Goal: Task Accomplishment & Management: Manage account settings

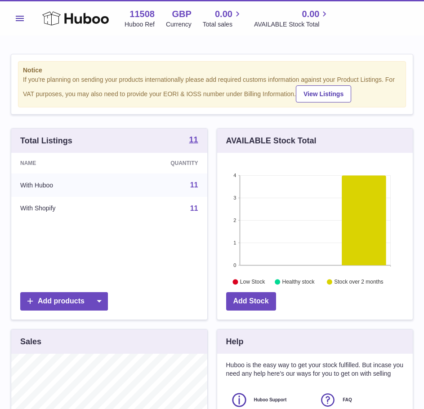
scroll to position [140, 195]
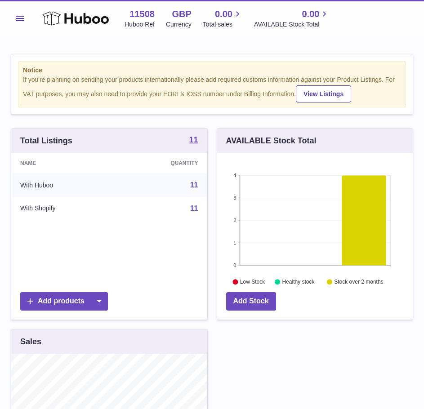
click at [23, 11] on button "Menu" at bounding box center [20, 18] width 18 height 18
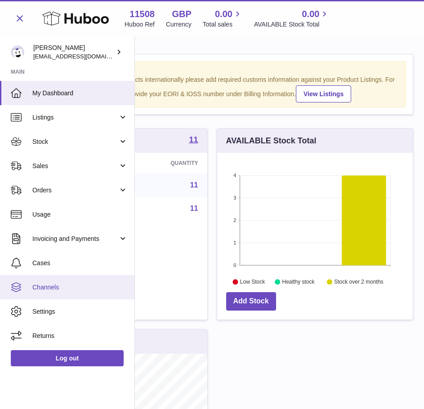
click at [78, 290] on span "Channels" at bounding box center [79, 287] width 95 height 9
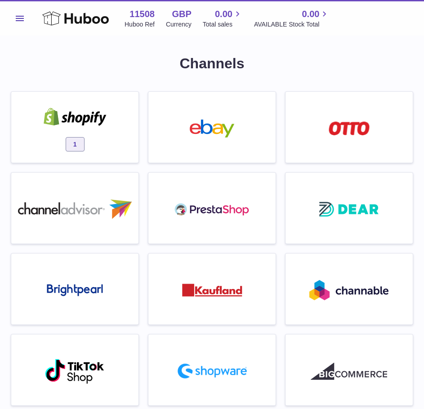
click at [120, 138] on div "1" at bounding box center [75, 129] width 118 height 57
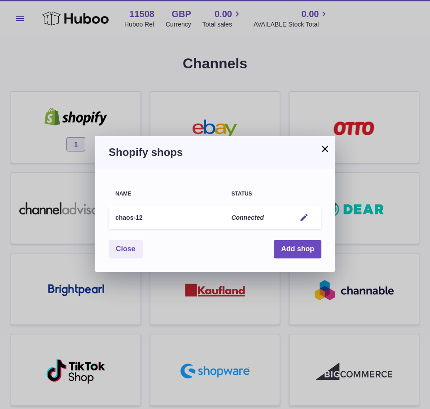
click at [326, 146] on button "×" at bounding box center [325, 148] width 11 height 11
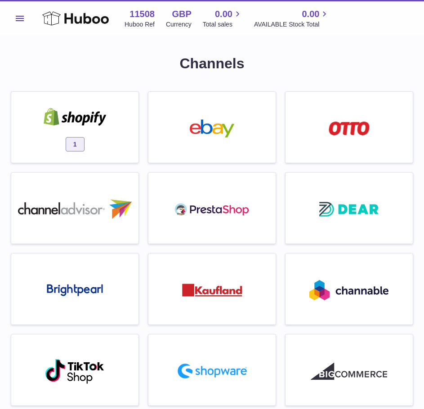
click at [90, 128] on div "1" at bounding box center [75, 129] width 118 height 57
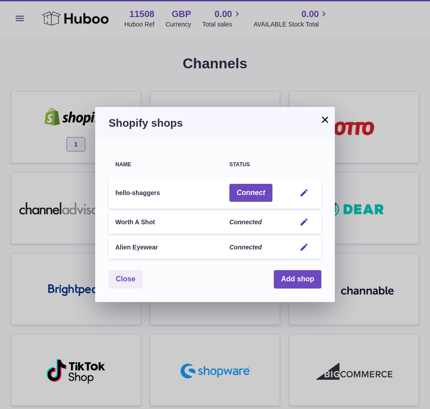
click at [322, 117] on button "×" at bounding box center [325, 119] width 11 height 11
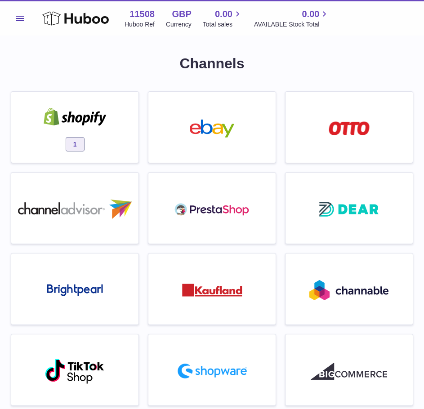
click at [84, 125] on img at bounding box center [75, 117] width 76 height 18
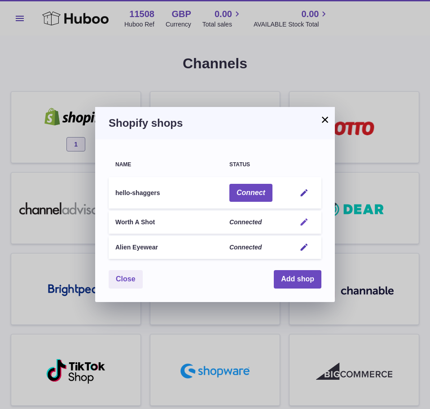
click at [305, 218] on em "button" at bounding box center [304, 221] width 9 height 9
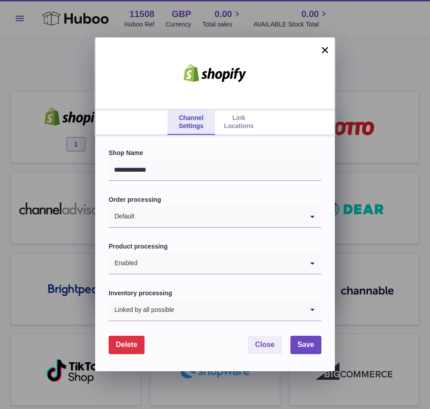
click at [238, 115] on link "Link Locations" at bounding box center [239, 122] width 48 height 25
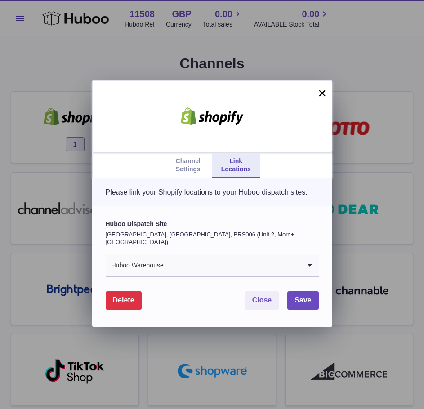
click at [209, 49] on div "Channel Settings Link Locations × Please link your Shopify locations to your Hu…" at bounding box center [212, 204] width 424 height 409
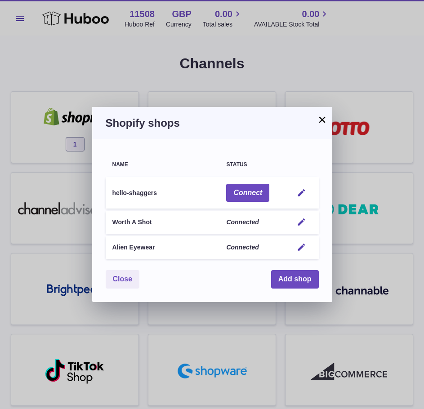
click at [324, 118] on button "×" at bounding box center [322, 119] width 11 height 11
